Goal: Task Accomplishment & Management: Manage account settings

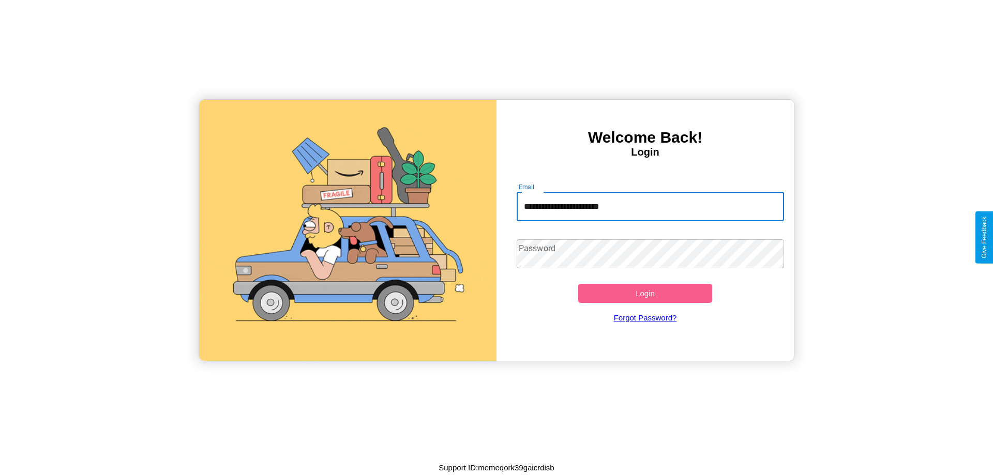
type input "**********"
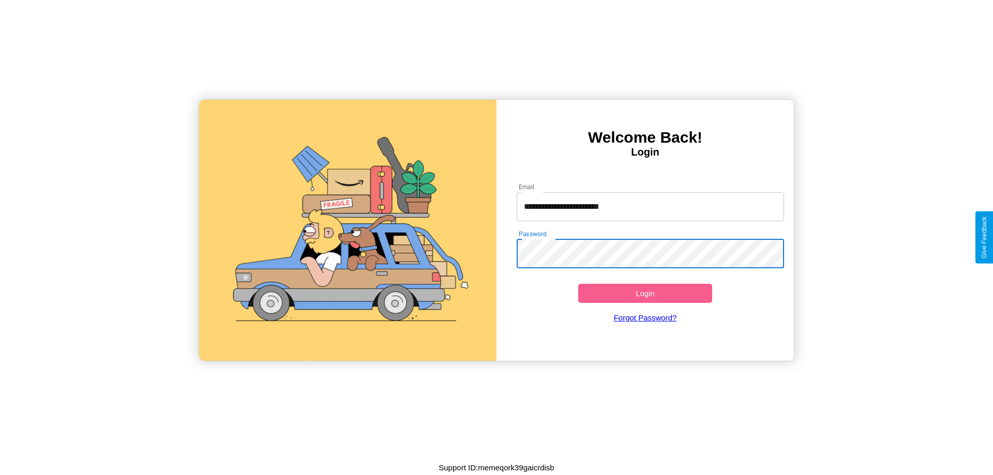
click at [645, 293] on button "Login" at bounding box center [645, 293] width 134 height 19
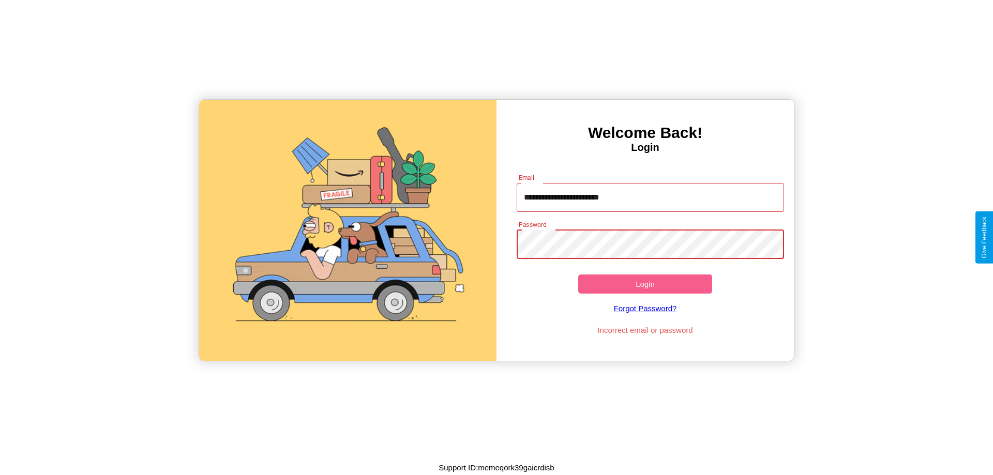
click at [645, 284] on button "Login" at bounding box center [645, 284] width 134 height 19
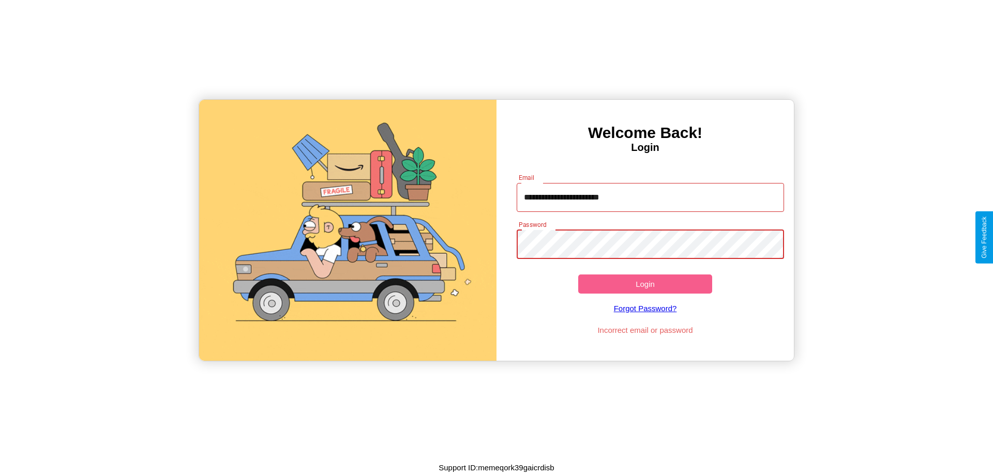
click at [645, 284] on button "Login" at bounding box center [645, 284] width 134 height 19
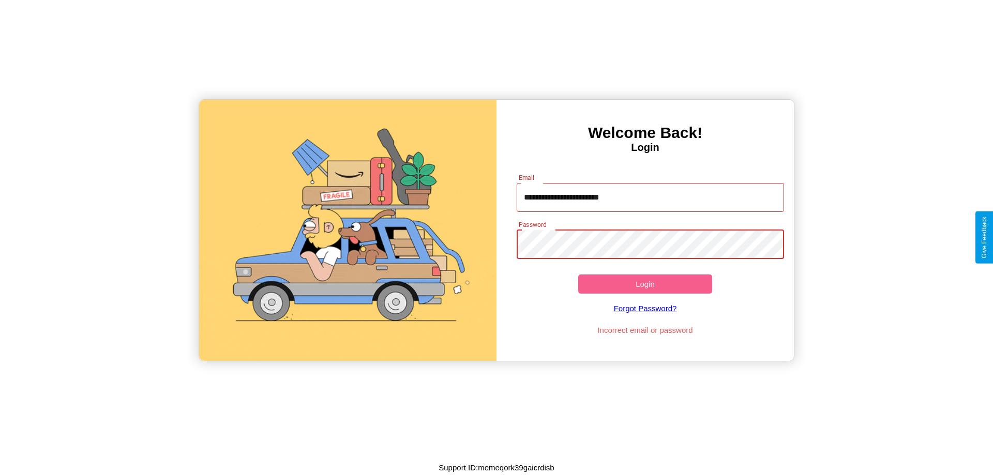
click at [645, 284] on button "Login" at bounding box center [645, 284] width 134 height 19
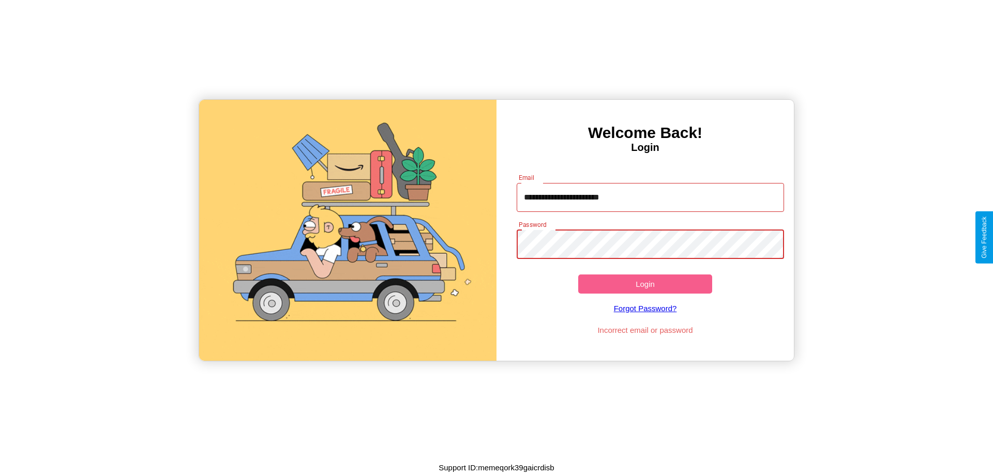
click at [645, 284] on button "Login" at bounding box center [645, 284] width 134 height 19
